Goal: Transaction & Acquisition: Purchase product/service

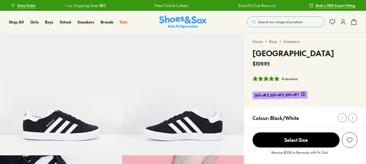
select select "*"
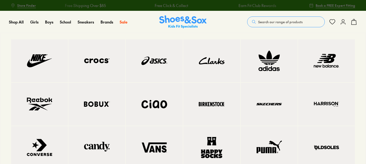
click at [205, 105] on img at bounding box center [211, 103] width 35 height 21
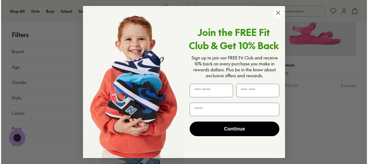
scroll to position [1431, 0]
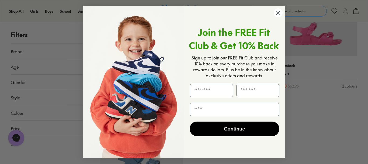
click at [278, 12] on icon "Close dialog" at bounding box center [279, 13] width 4 height 4
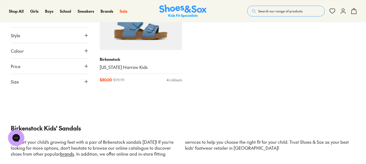
type input "***"
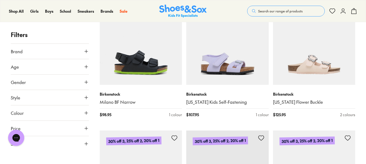
scroll to position [501, 0]
